Goal: Information Seeking & Learning: Learn about a topic

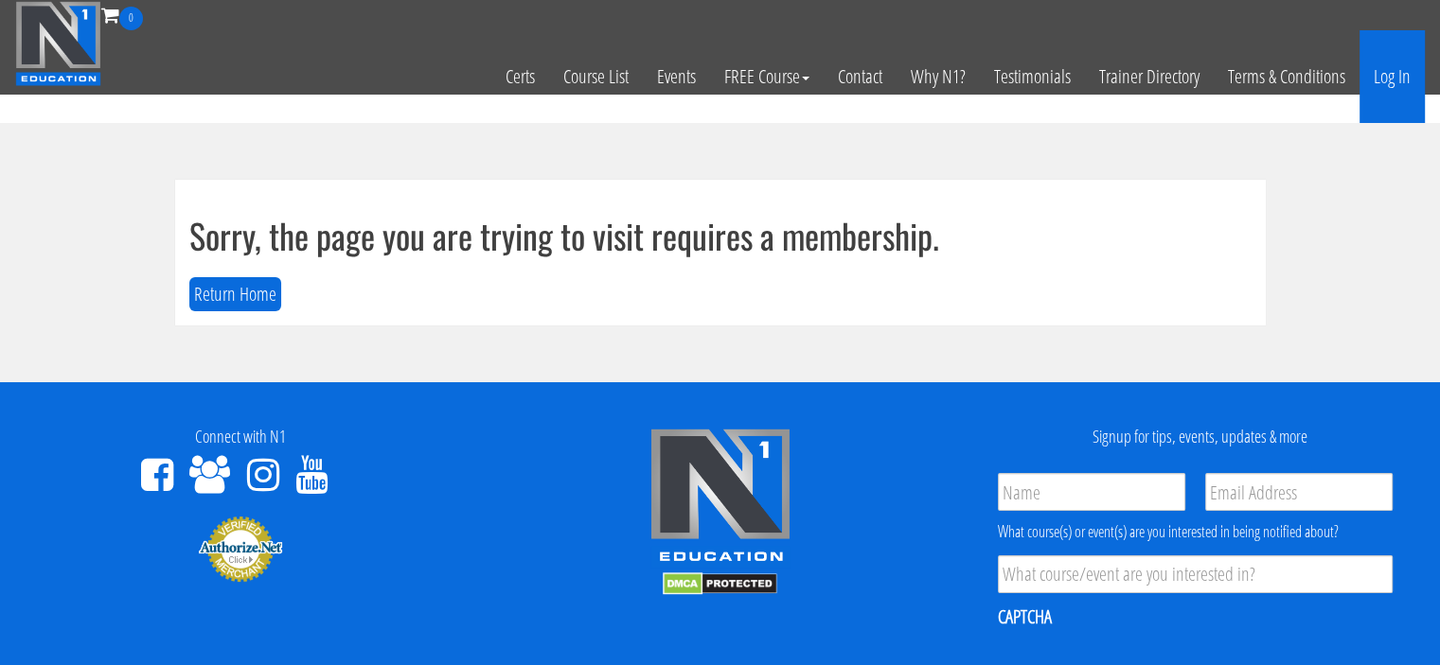
click at [1389, 110] on link "Log In" at bounding box center [1391, 76] width 65 height 93
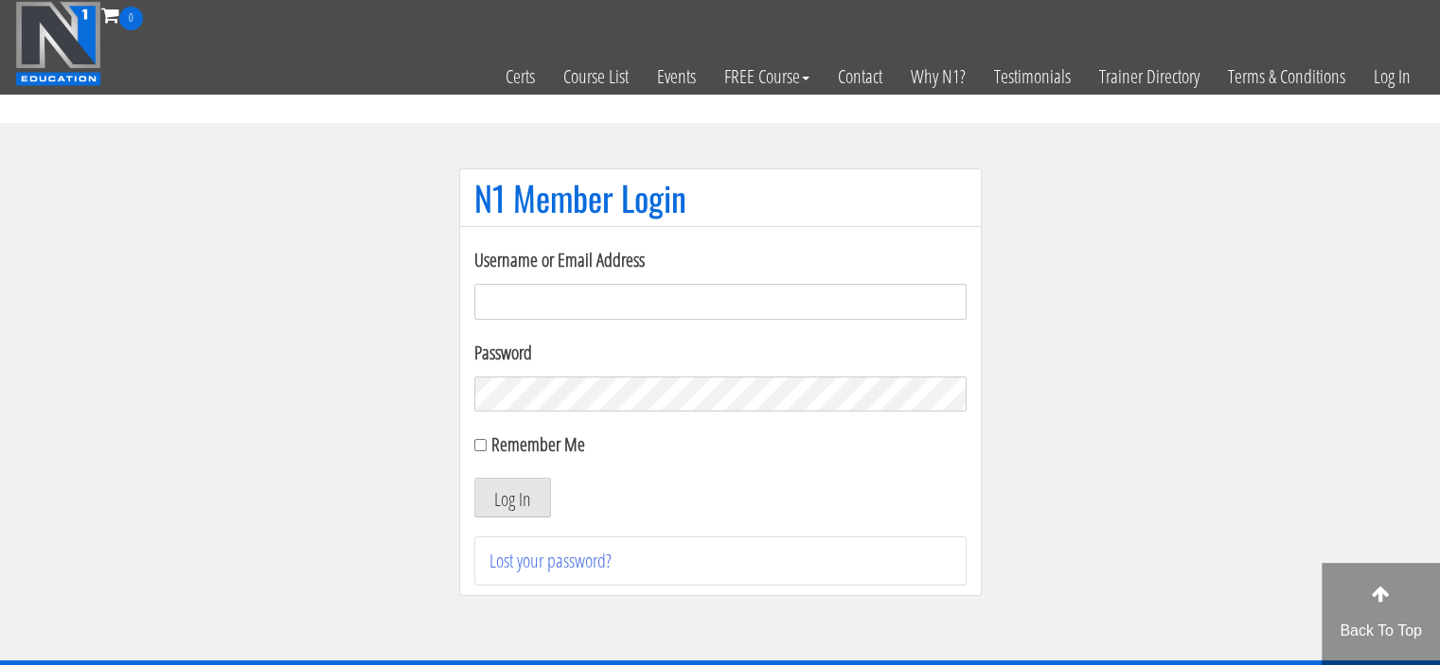
type input "[PERSON_NAME][EMAIL_ADDRESS][DOMAIN_NAME]"
click at [477, 442] on input "Remember Me" at bounding box center [480, 445] width 12 height 12
checkbox input "true"
click at [512, 512] on button "Log In" at bounding box center [512, 498] width 77 height 40
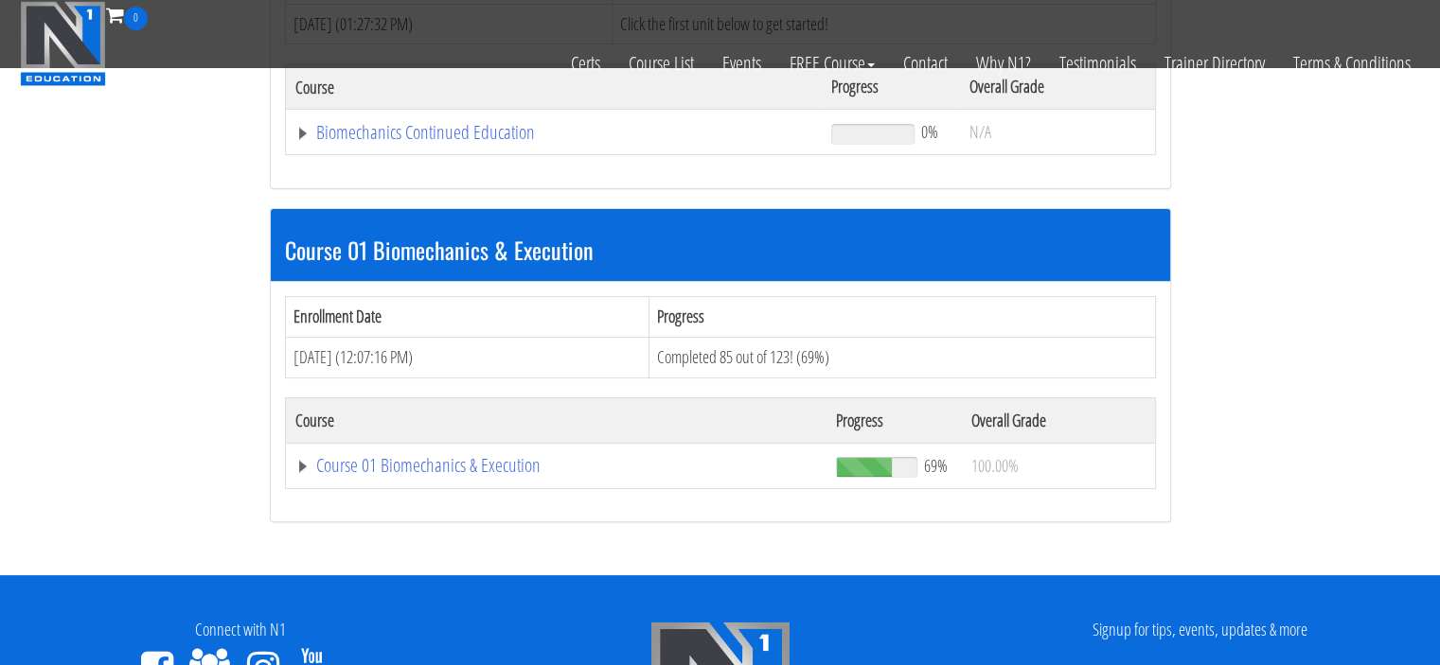
scroll to position [367, 0]
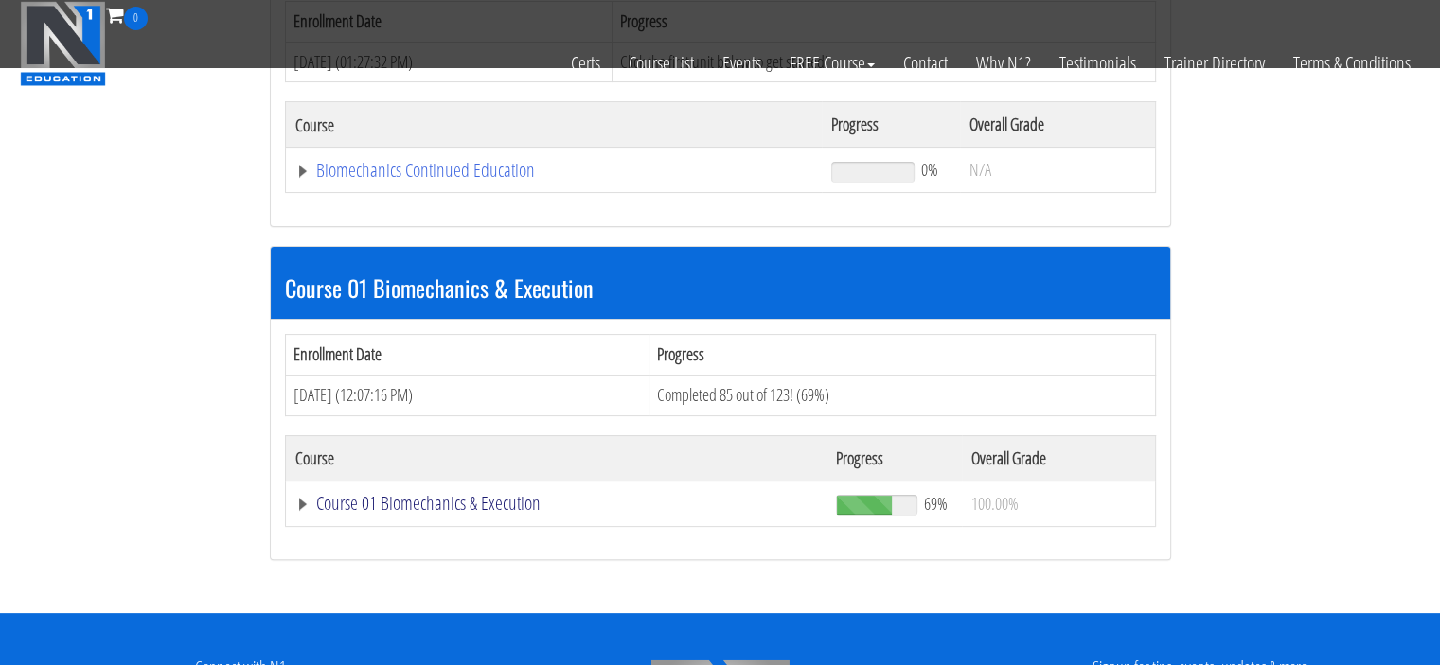
click at [334, 495] on link "Course 01 Biomechanics & Execution" at bounding box center [556, 503] width 523 height 19
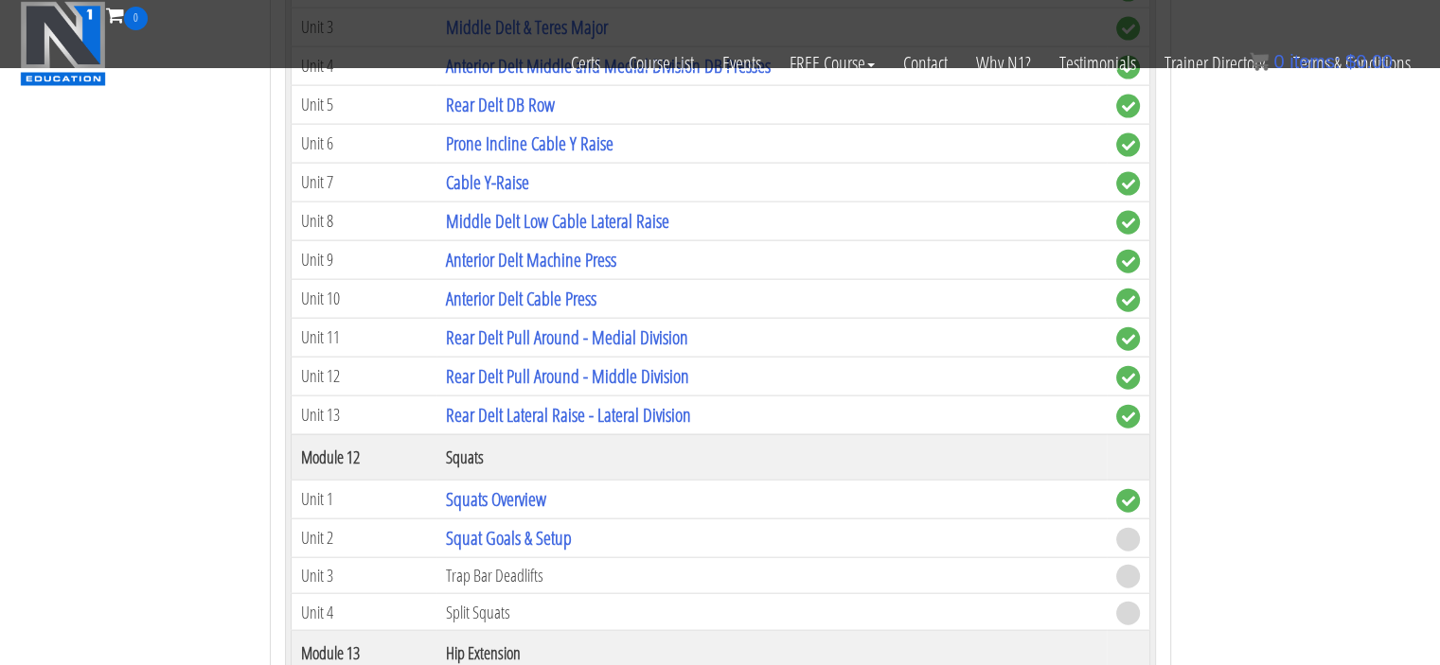
scroll to position [4230, 0]
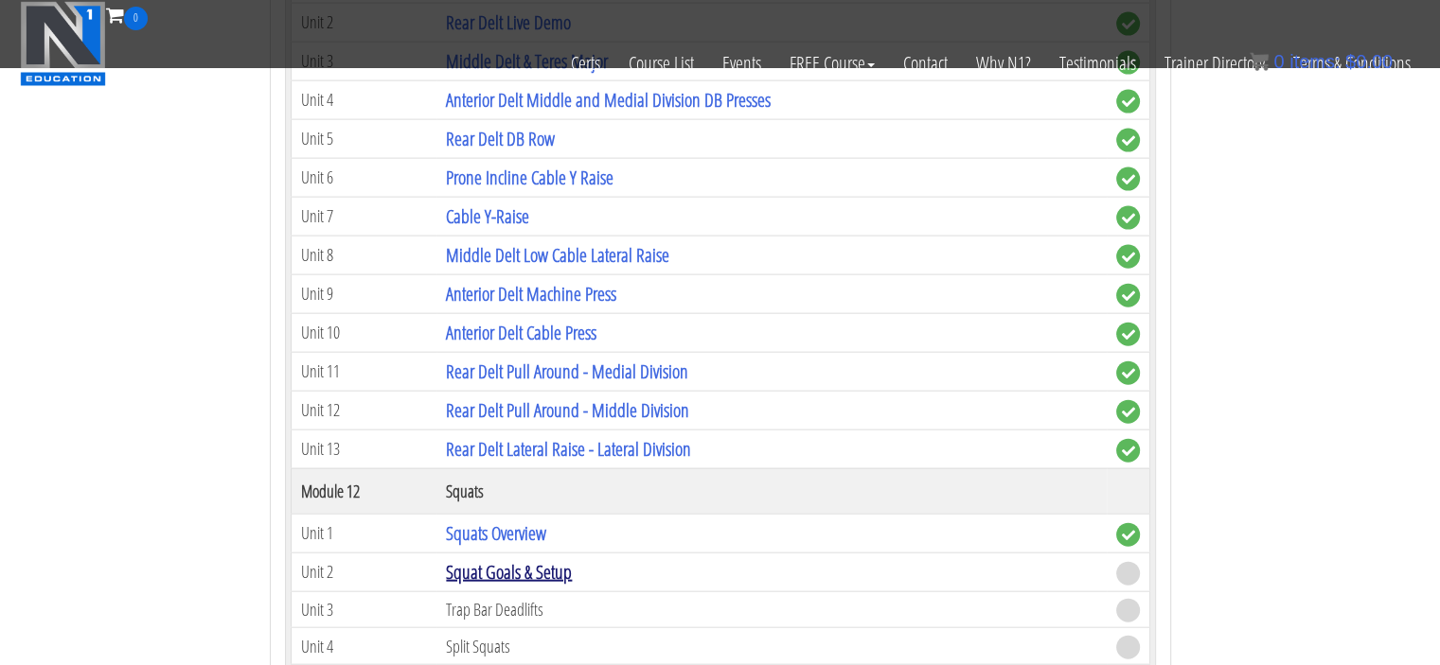
click at [472, 559] on link "Squat Goals & Setup" at bounding box center [509, 572] width 126 height 26
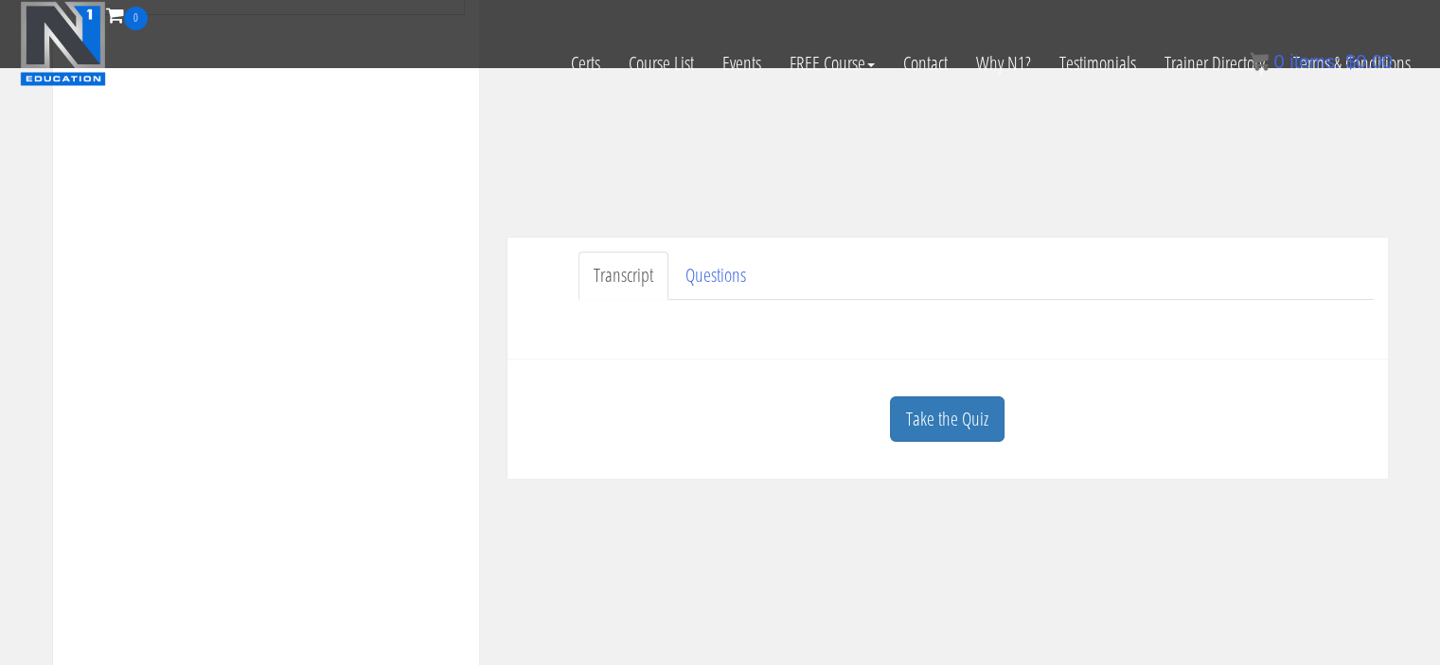
scroll to position [386, 0]
click at [935, 430] on link "Take the Quiz" at bounding box center [947, 420] width 115 height 46
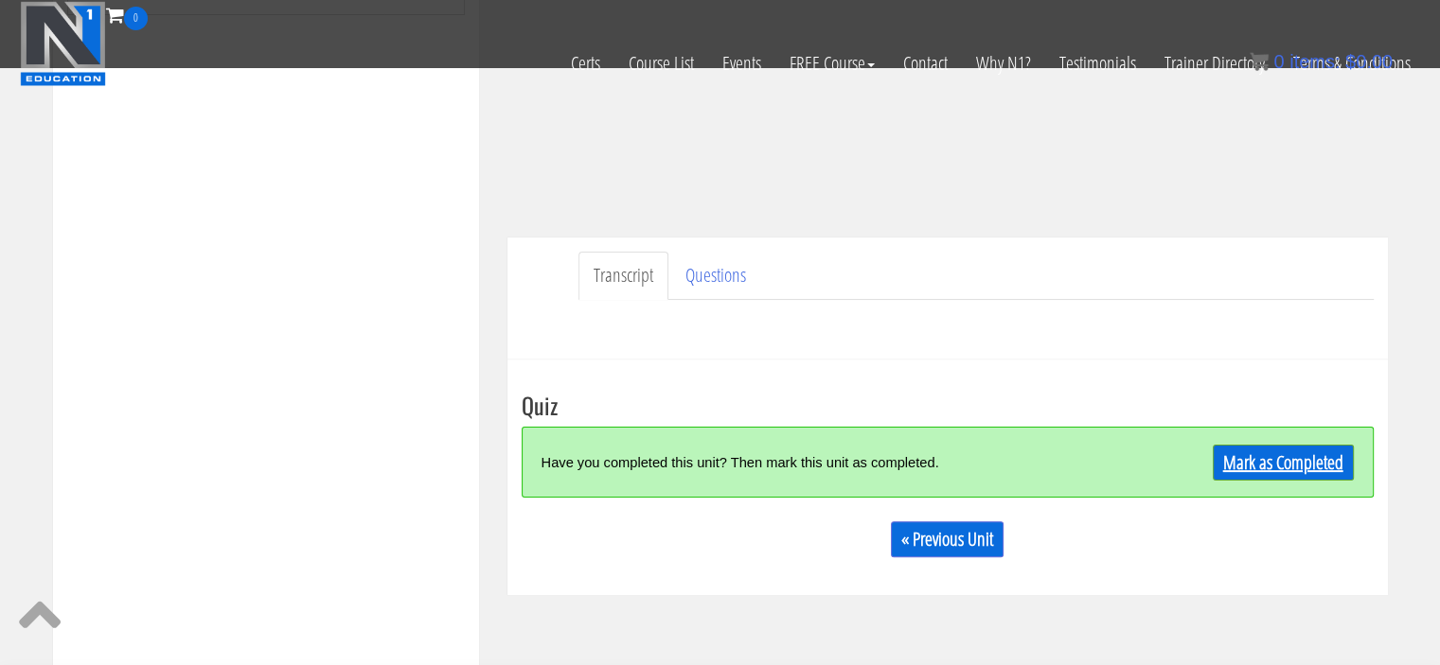
click at [1323, 465] on link "Mark as Completed" at bounding box center [1283, 463] width 141 height 36
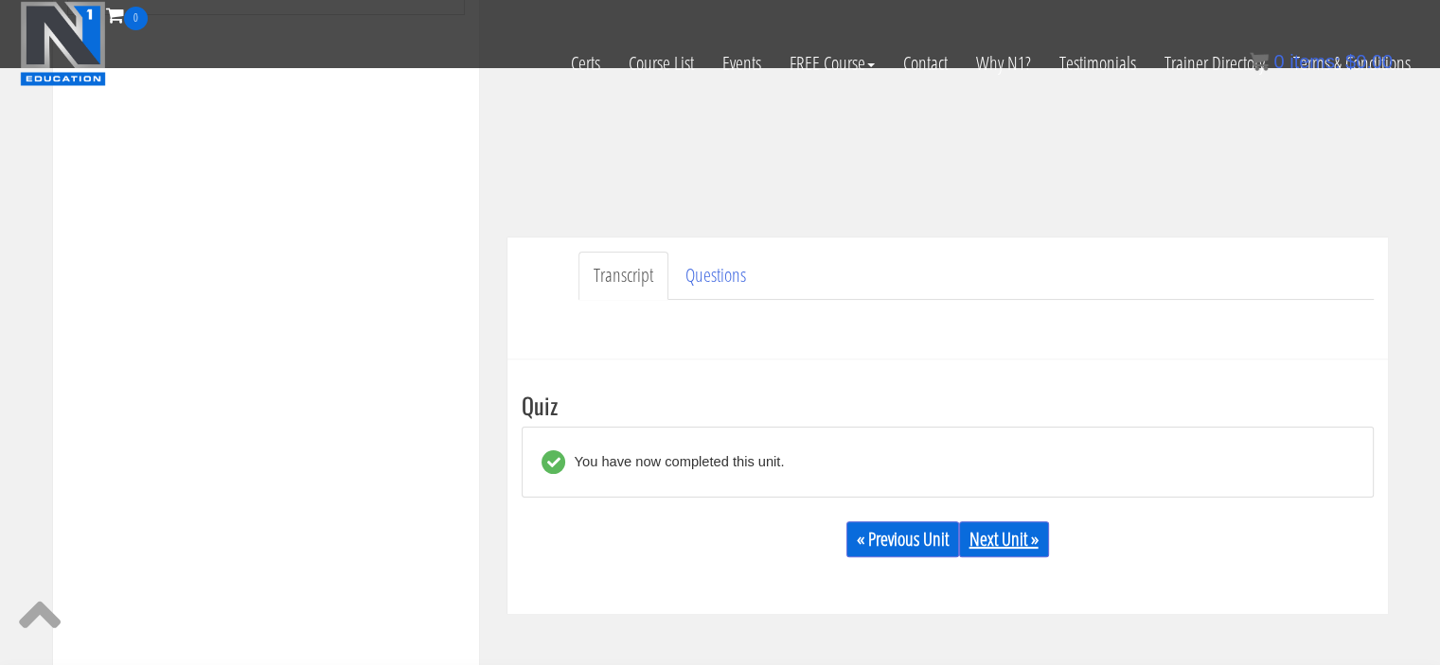
click at [987, 540] on link "Next Unit »" at bounding box center [1004, 540] width 90 height 36
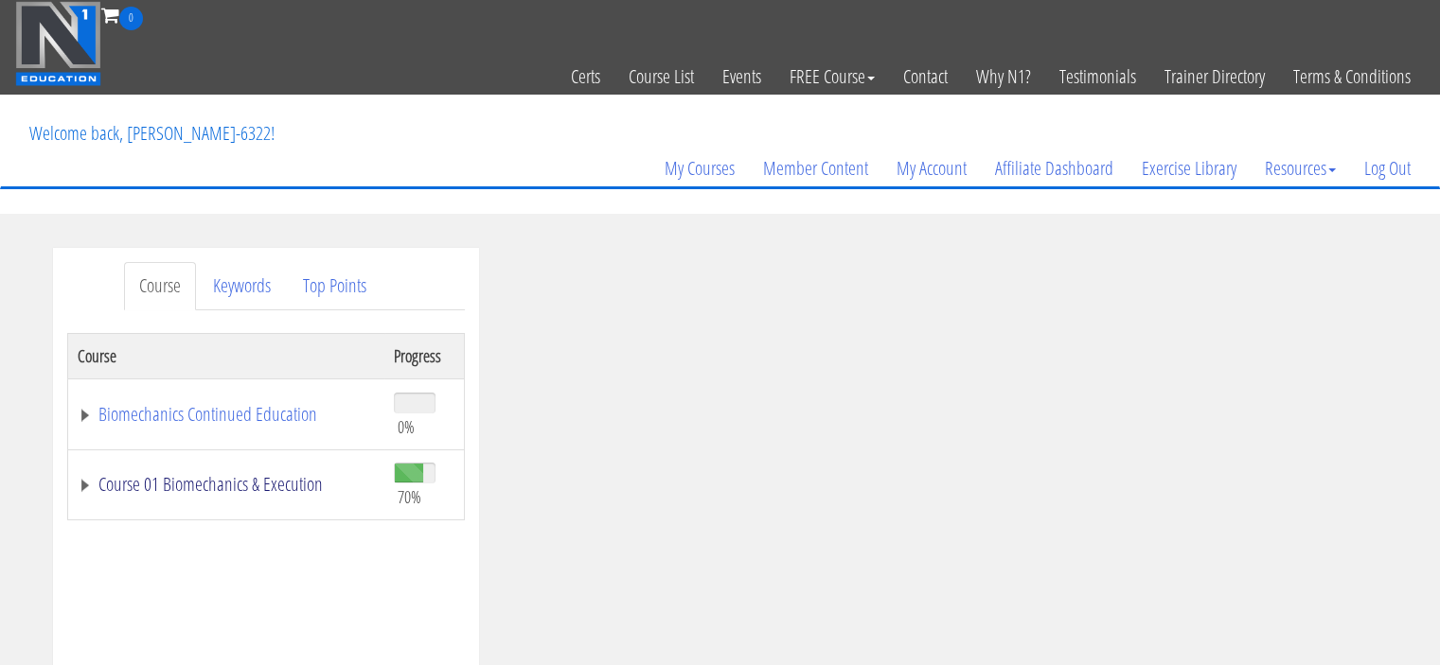
click at [83, 488] on link "Course 01 Biomechanics & Execution" at bounding box center [226, 484] width 297 height 19
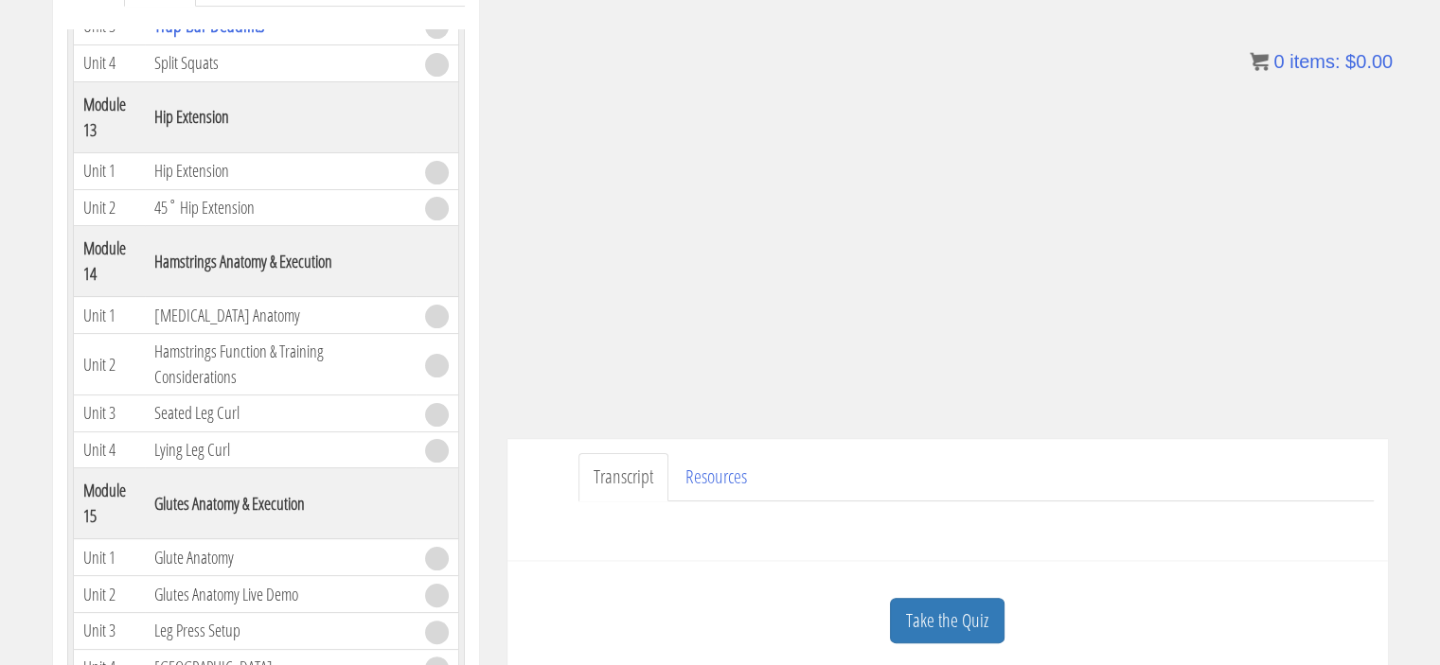
scroll to position [313, 0]
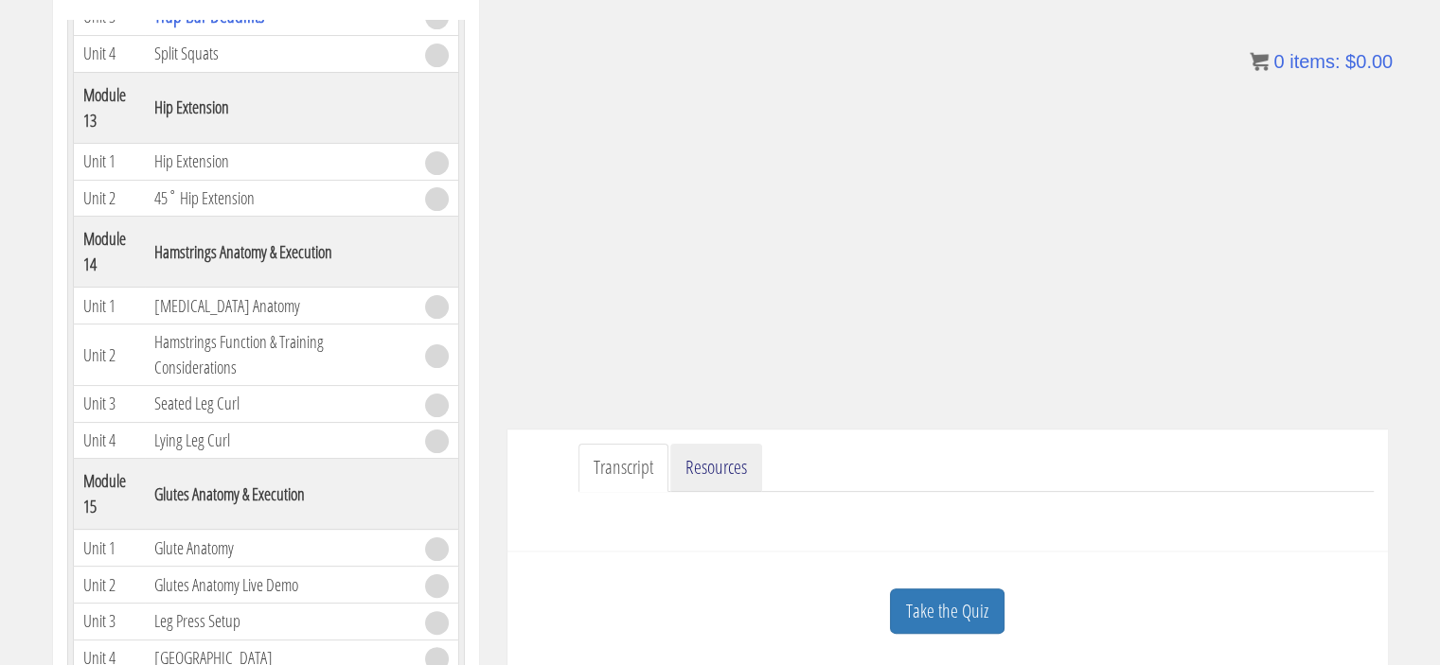
click at [723, 472] on link "Resources" at bounding box center [716, 468] width 92 height 48
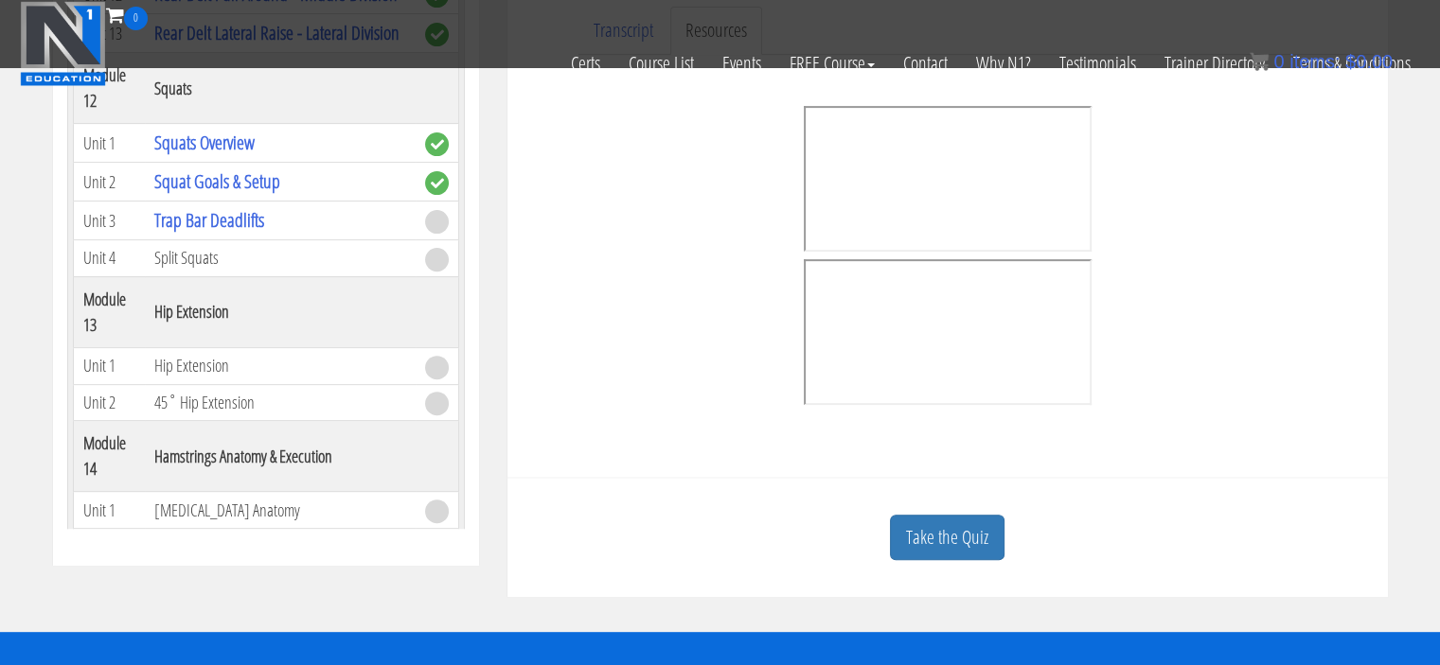
scroll to position [638, 0]
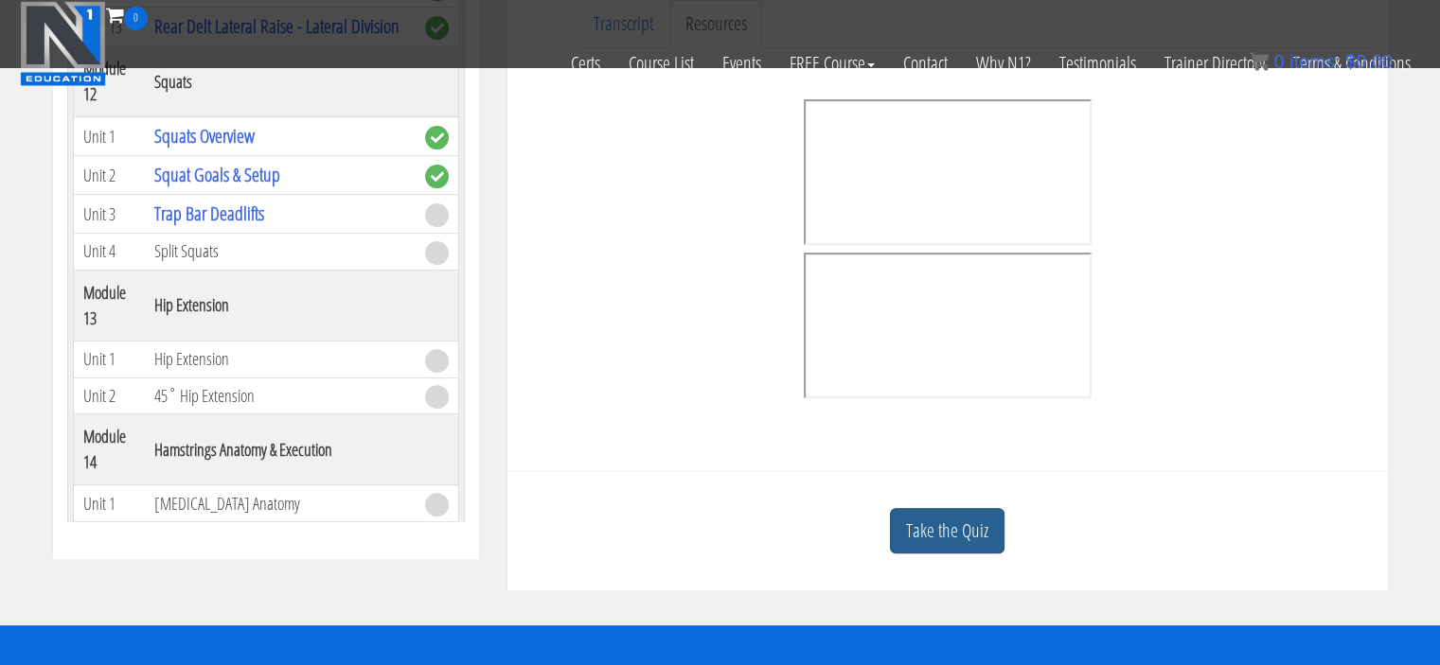
click at [919, 521] on link "Take the Quiz" at bounding box center [947, 531] width 115 height 46
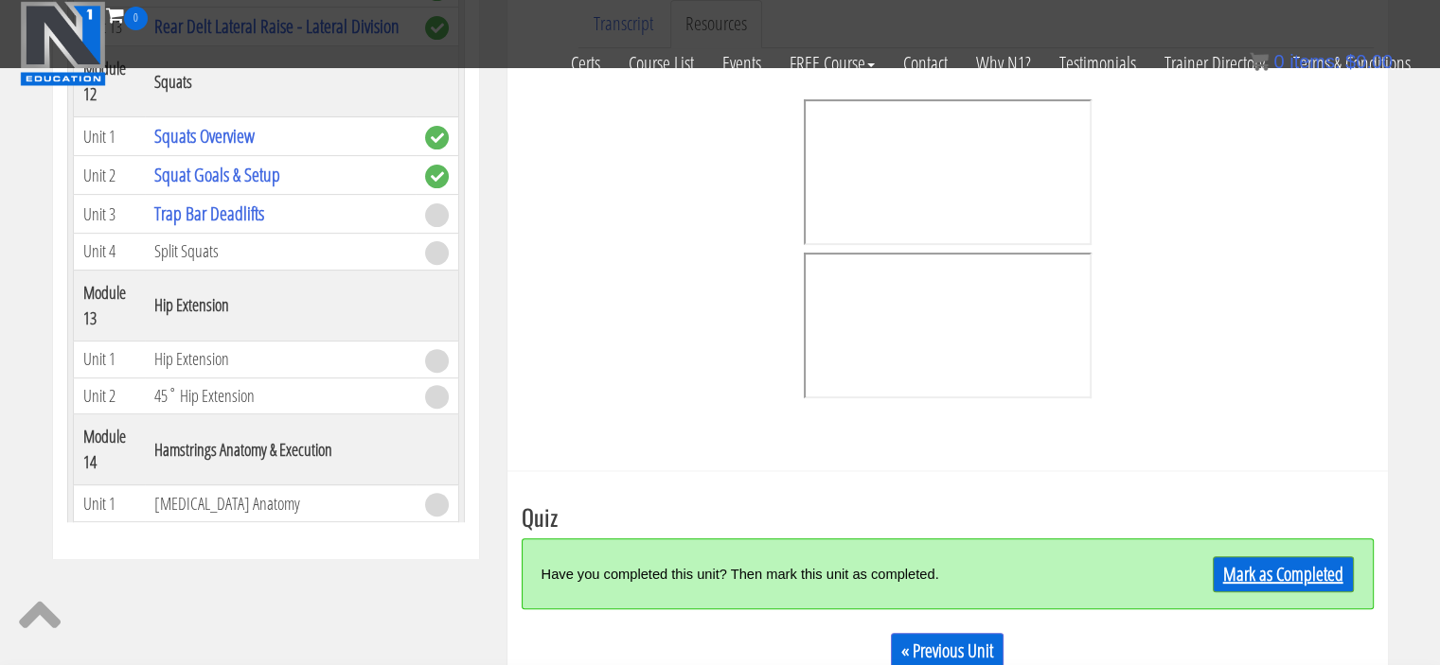
click at [1268, 576] on link "Mark as Completed" at bounding box center [1283, 575] width 141 height 36
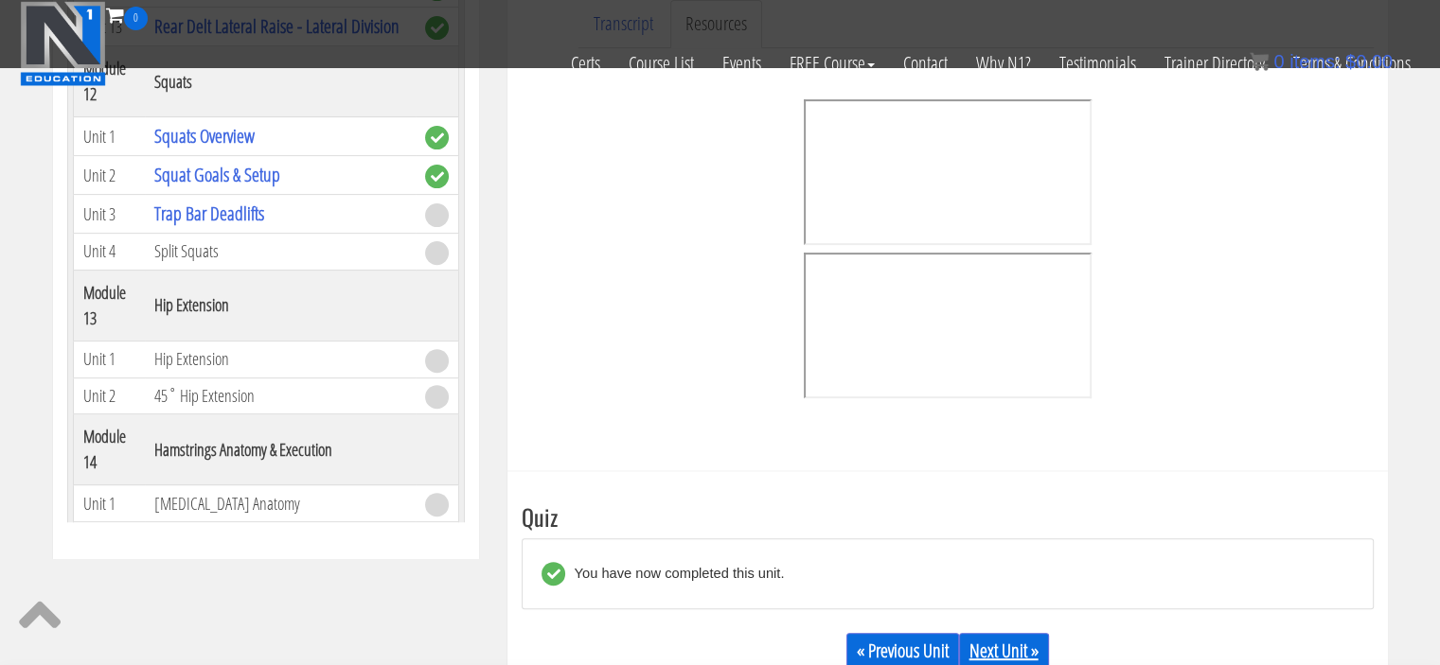
click at [992, 645] on link "Next Unit »" at bounding box center [1004, 651] width 90 height 36
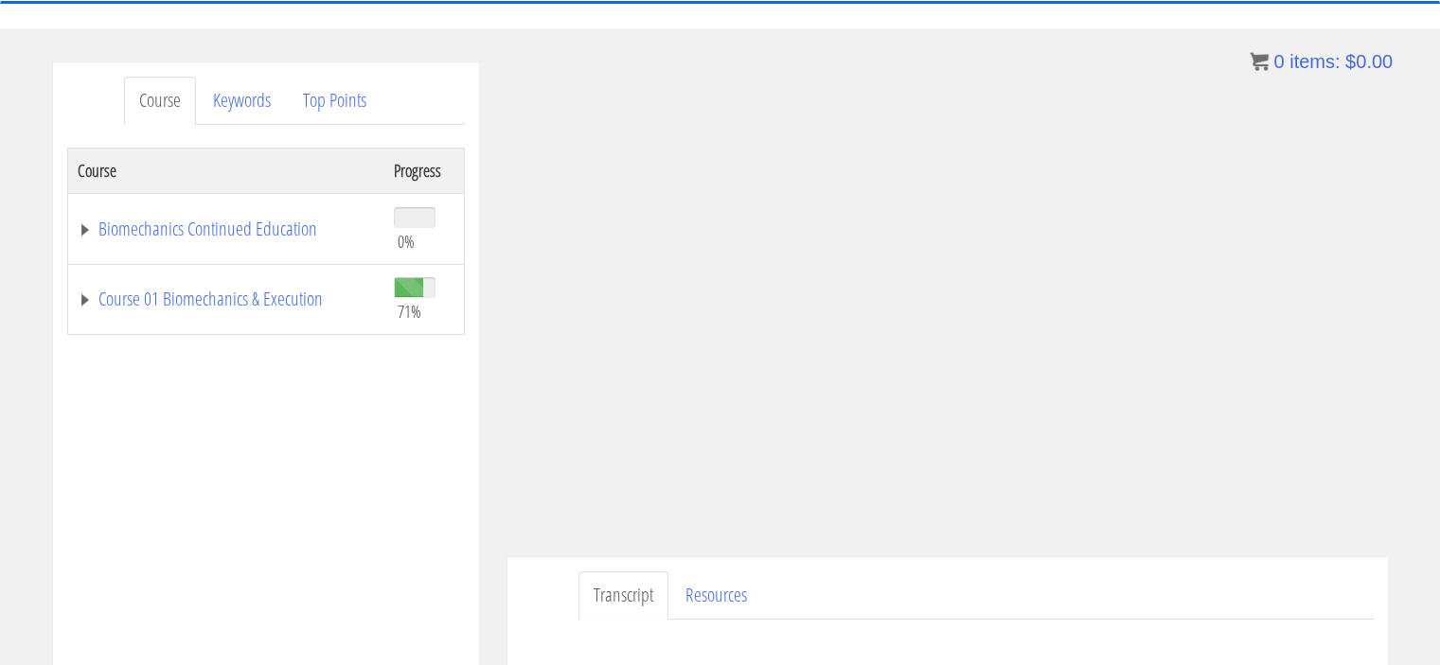
scroll to position [178, 0]
